Goal: Use online tool/utility: Utilize a website feature to perform a specific function

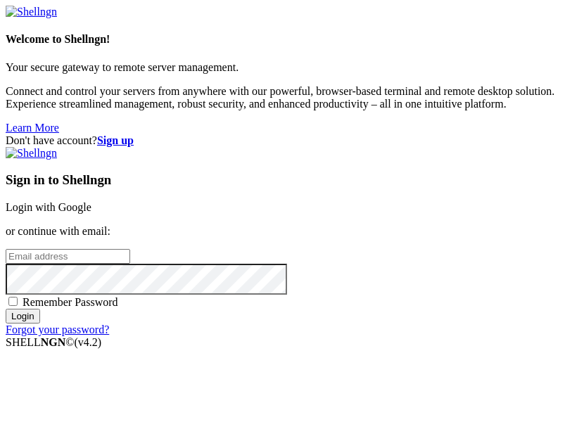
click at [91, 213] on link "Login with Google" at bounding box center [49, 207] width 86 height 12
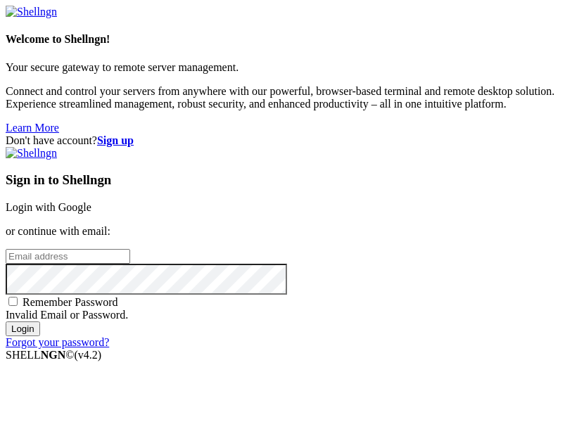
click at [91, 210] on link "Login with Google" at bounding box center [49, 207] width 86 height 12
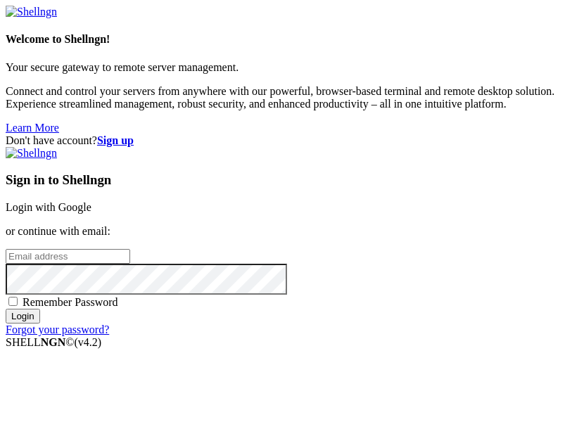
click at [91, 213] on link "Login with Google" at bounding box center [49, 207] width 86 height 12
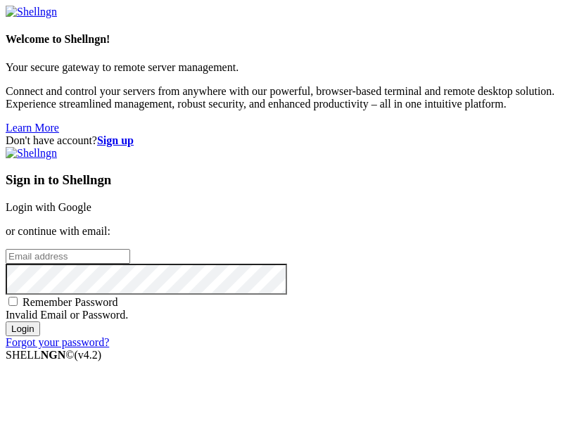
click at [91, 201] on link "Login with Google" at bounding box center [49, 207] width 86 height 12
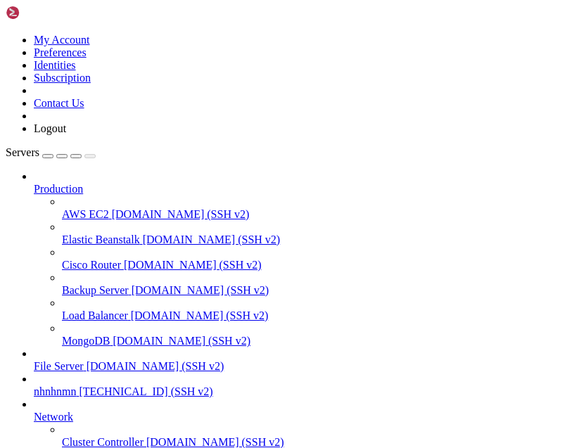
scroll to position [176, 0]
click at [213, 387] on span "[TECHNICAL_ID] (SSH v2)" at bounding box center [146, 392] width 134 height 12
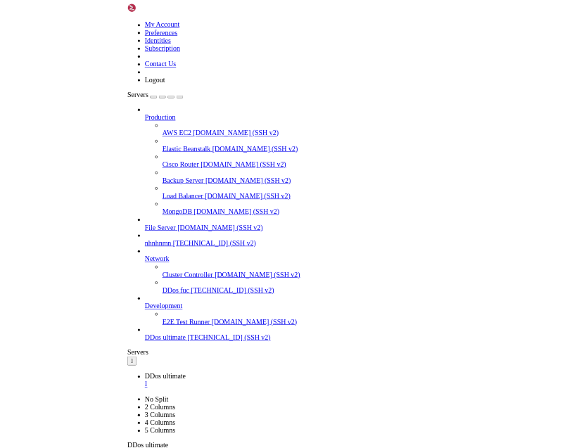
scroll to position [120, 0]
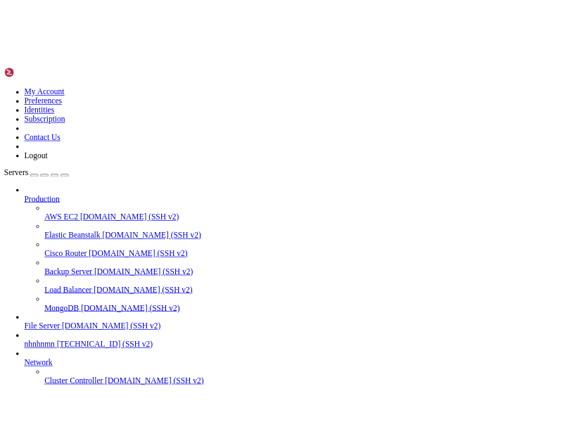
scroll to position [100, 0]
